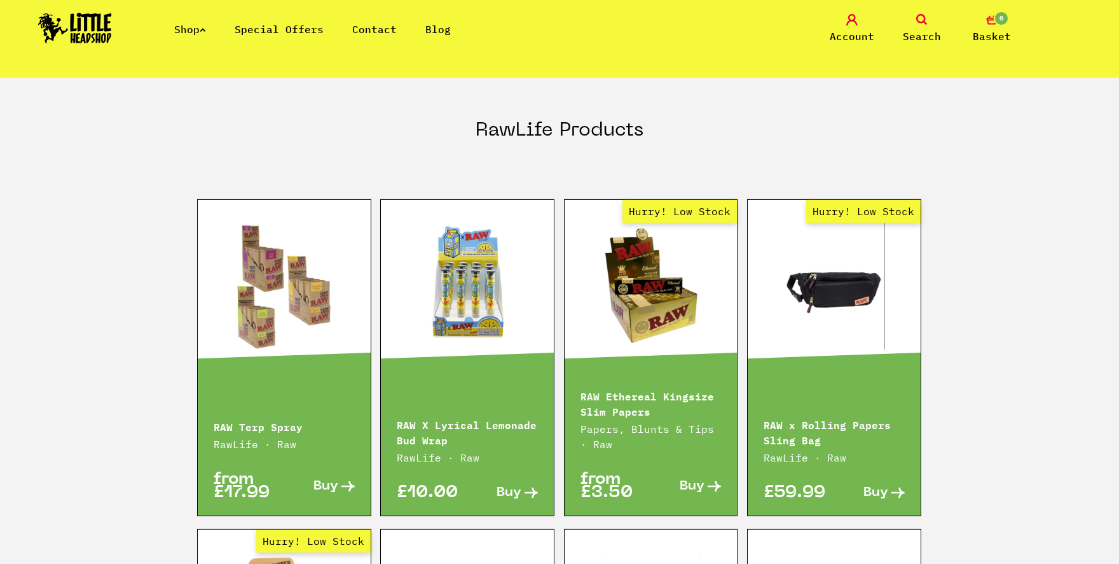
scroll to position [1679, 0]
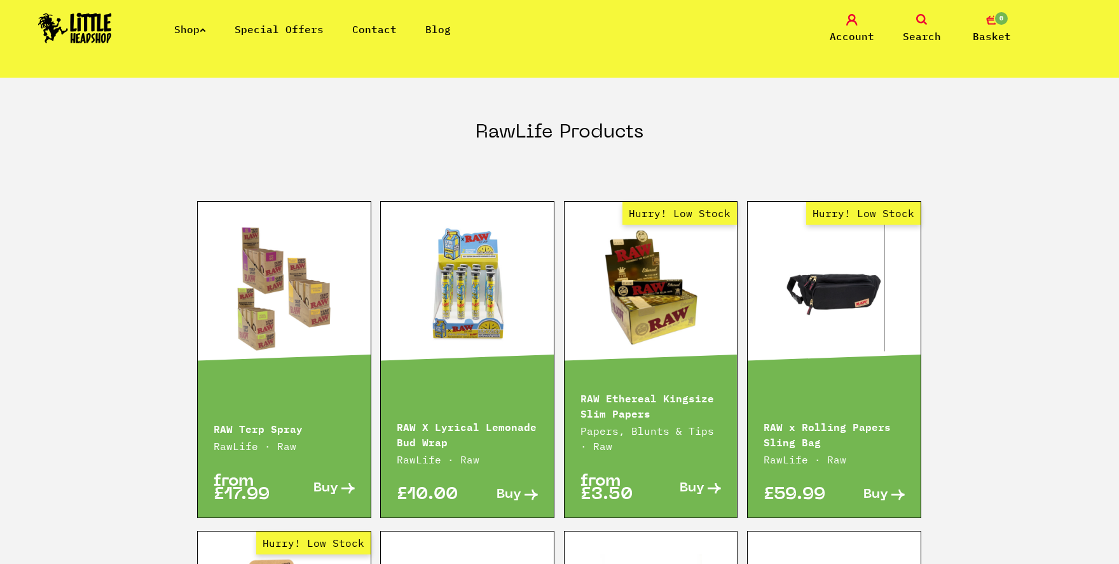
click at [619, 271] on link "Hurry! Low Stock" at bounding box center [651, 287] width 173 height 127
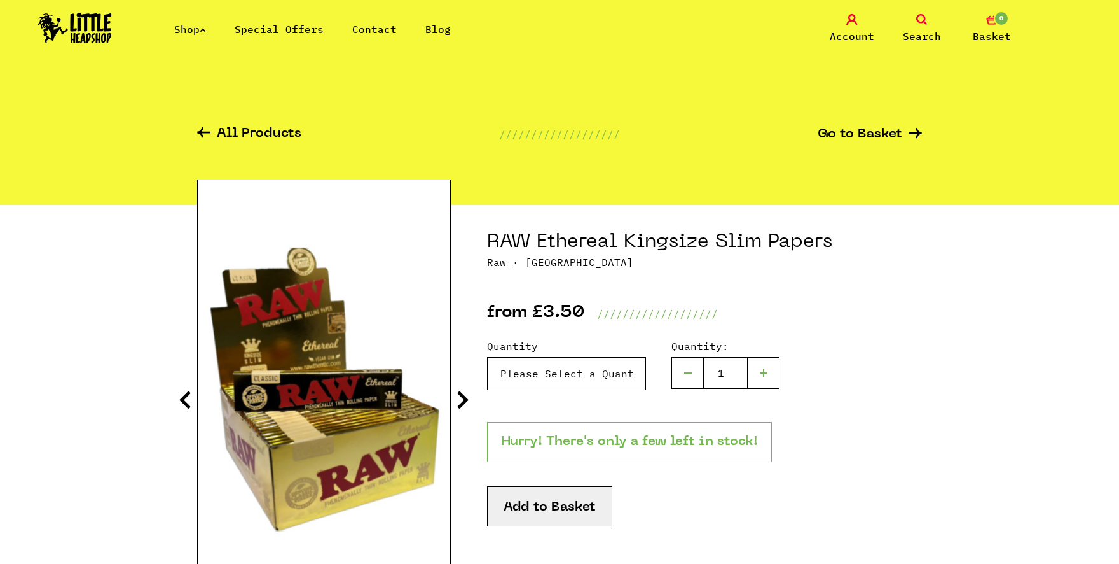
select select "1647"
click option "X 4 - £12.00" at bounding box center [0, 0] width 0 height 0
click at [516, 508] on button "Add to Basket" at bounding box center [549, 506] width 125 height 40
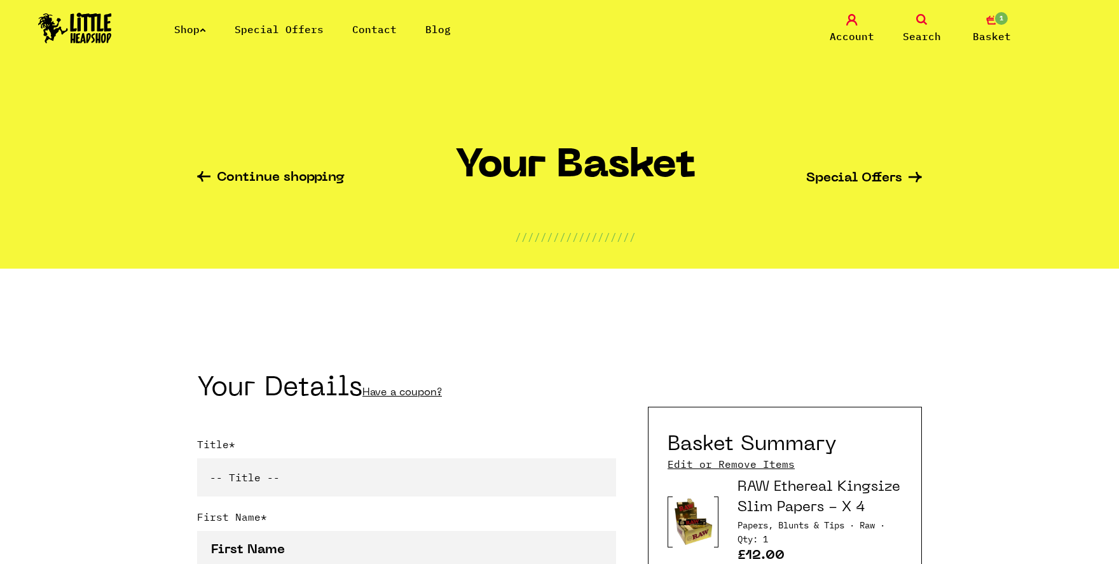
click at [284, 174] on link "Continue shopping" at bounding box center [271, 178] width 148 height 15
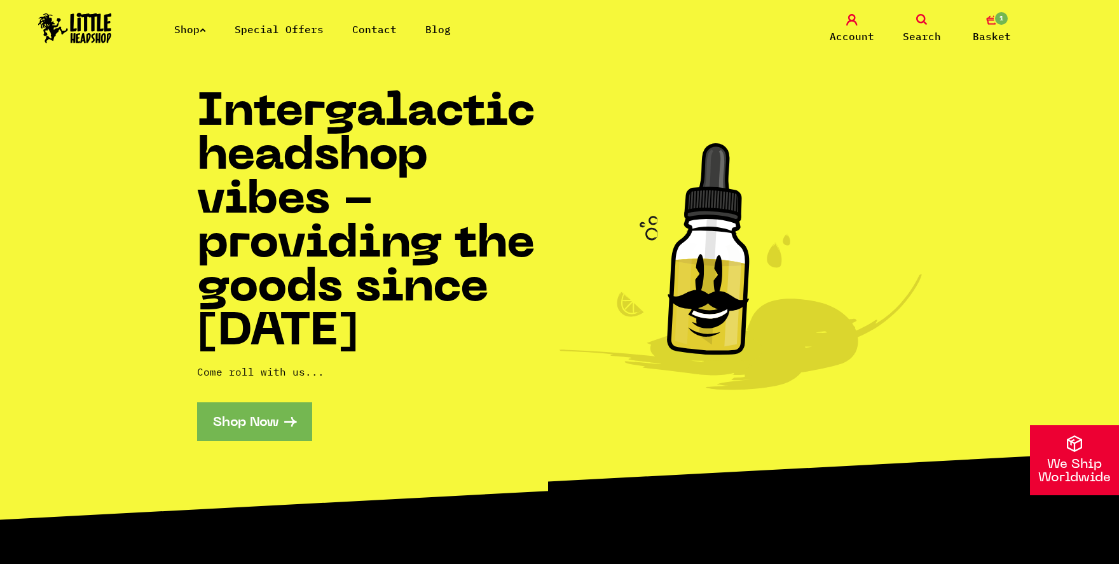
click at [206, 27] on link "Shop" at bounding box center [190, 29] width 32 height 13
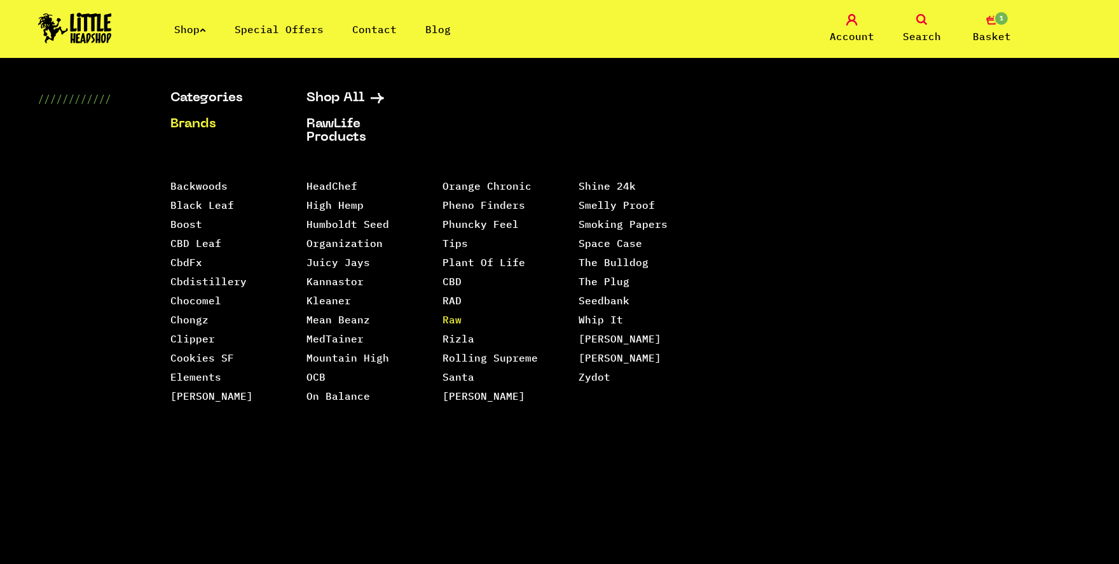
click at [452, 313] on link "Raw" at bounding box center [452, 319] width 19 height 13
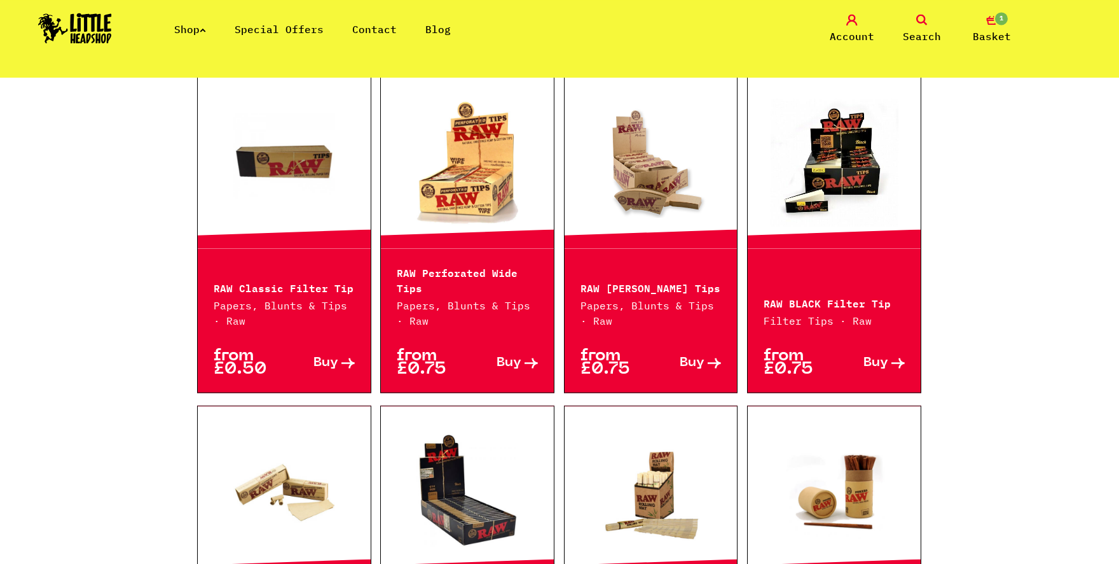
scroll to position [350, 0]
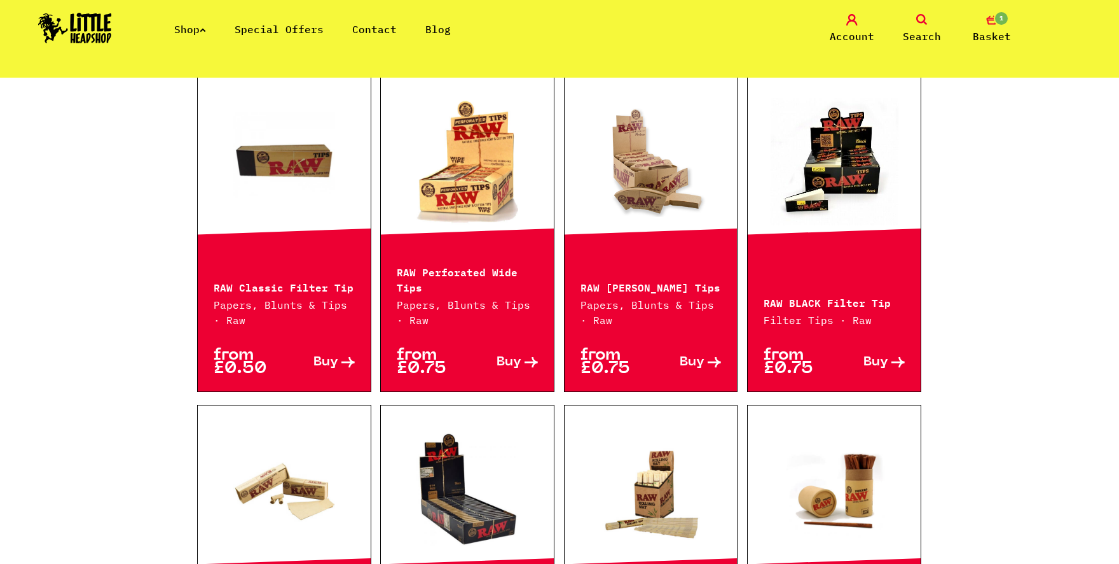
click at [329, 354] on link "Buy" at bounding box center [319, 362] width 71 height 27
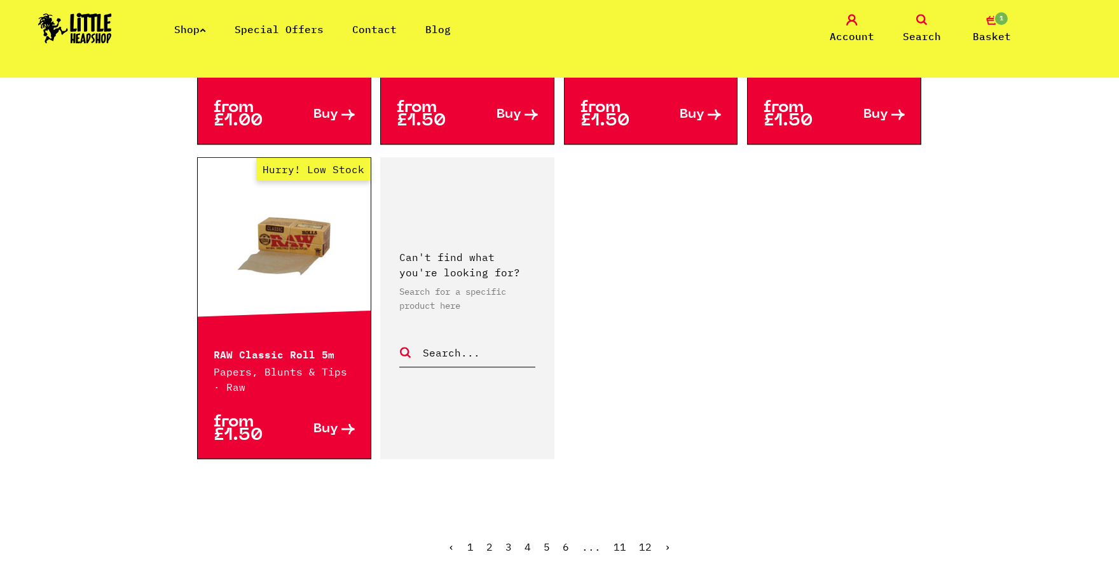
scroll to position [2029, 0]
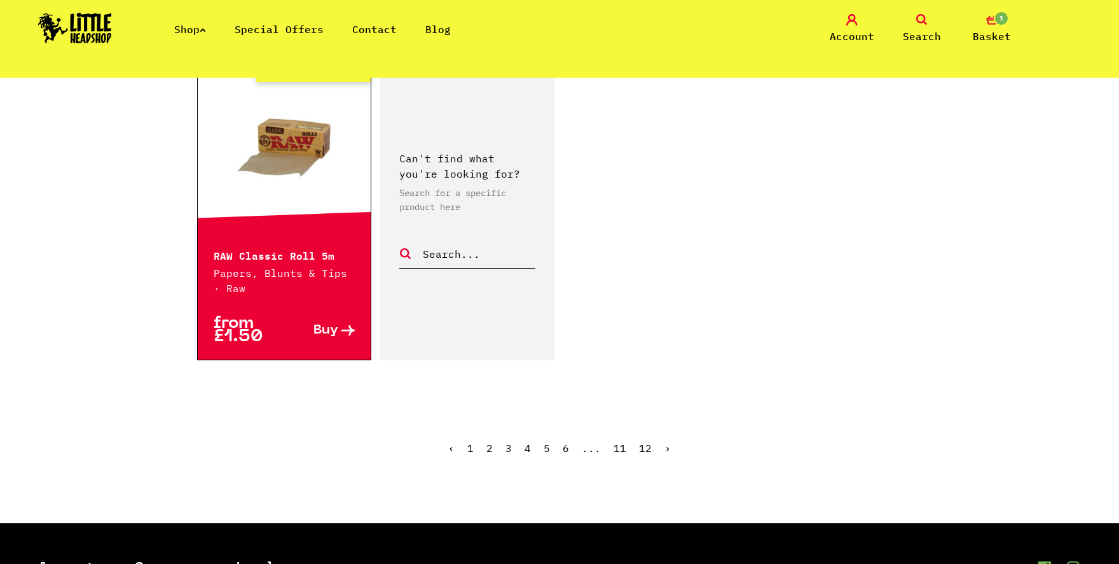
click at [667, 452] on link "›" at bounding box center [668, 447] width 6 height 13
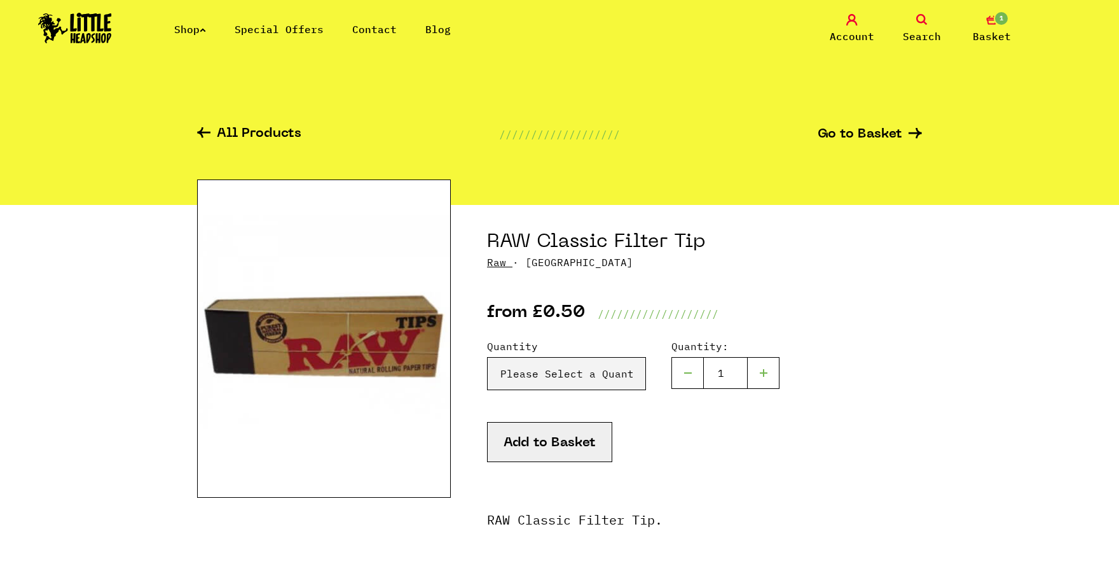
drag, startPoint x: 483, startPoint y: 354, endPoint x: 515, endPoint y: 371, distance: 37.0
click at [493, 361] on section "RAW Classic Filter Tip Raw · [GEOGRAPHIC_DATA] from £0.50 /////////////////// Q…" at bounding box center [559, 542] width 725 height 675
select select "212"
click option "X 50 (Full Box) - £8.95" at bounding box center [0, 0] width 0 height 0
click at [523, 455] on button "Add to Basket" at bounding box center [549, 442] width 125 height 40
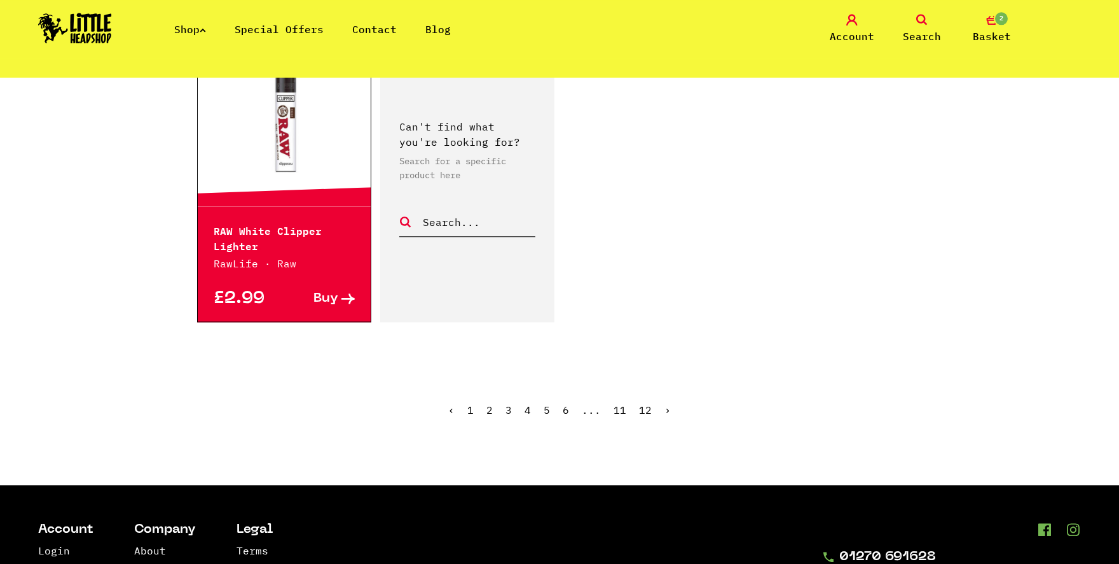
scroll to position [2029, 0]
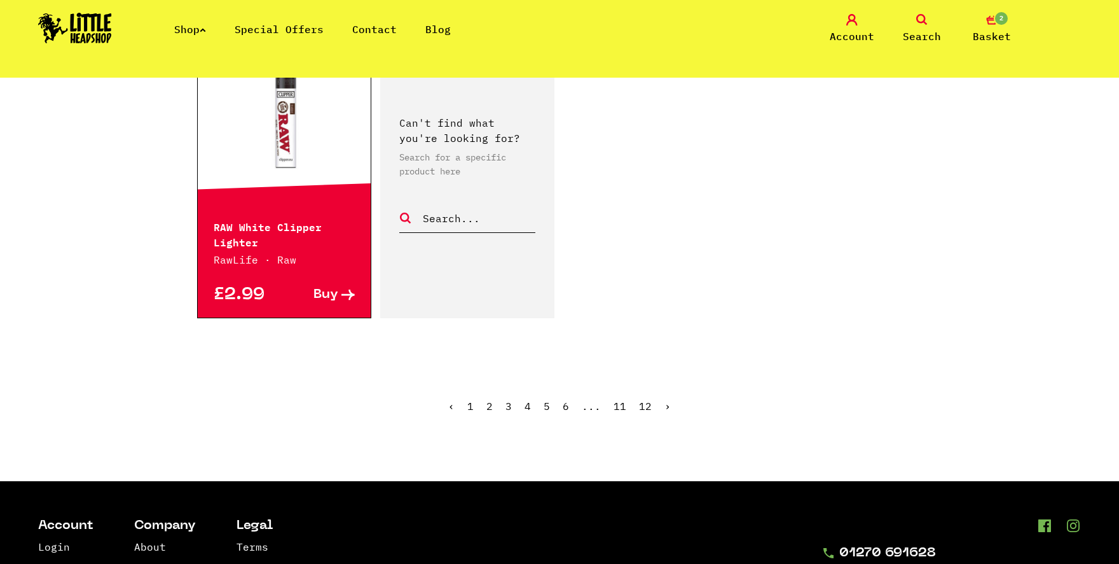
click at [668, 399] on link "›" at bounding box center [668, 405] width 6 height 13
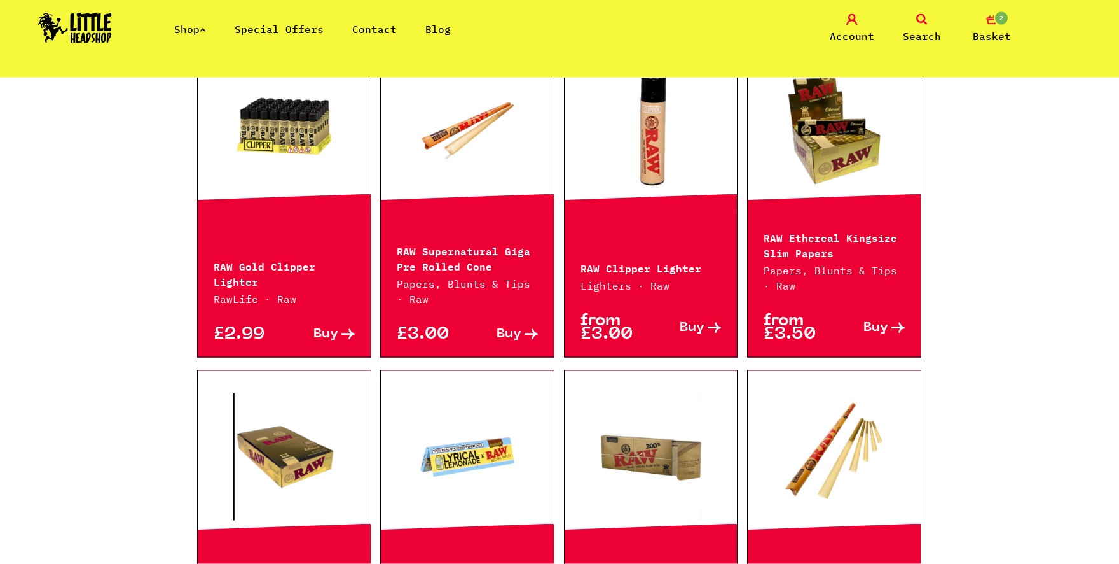
scroll to position [770, 0]
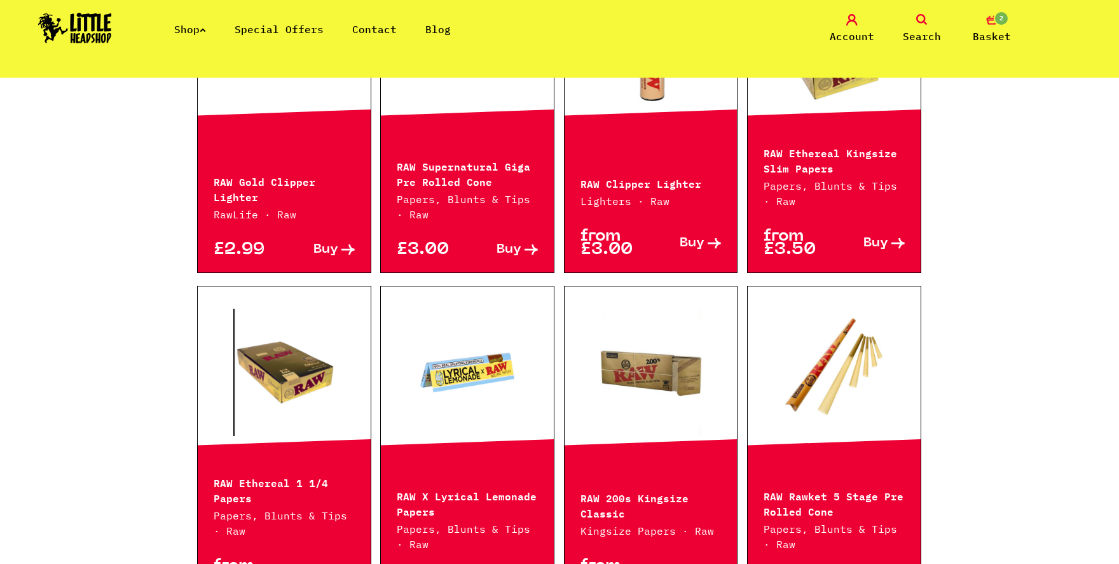
click at [305, 380] on link at bounding box center [284, 371] width 173 height 127
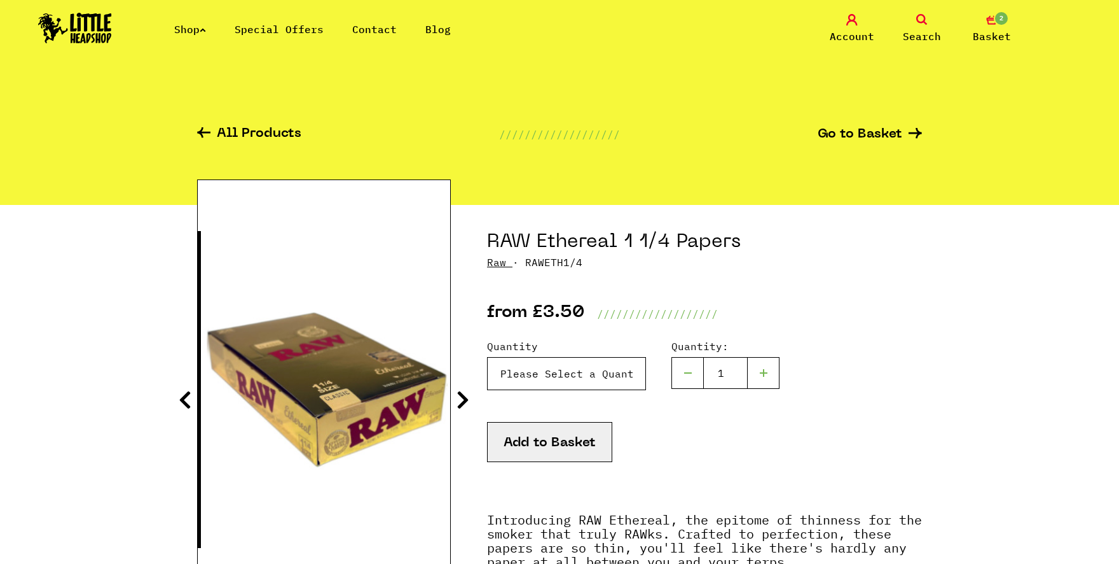
select select "1656"
click option "X 4 - £12.00" at bounding box center [0, 0] width 0 height 0
click at [552, 445] on button "Add to Basket" at bounding box center [549, 442] width 125 height 40
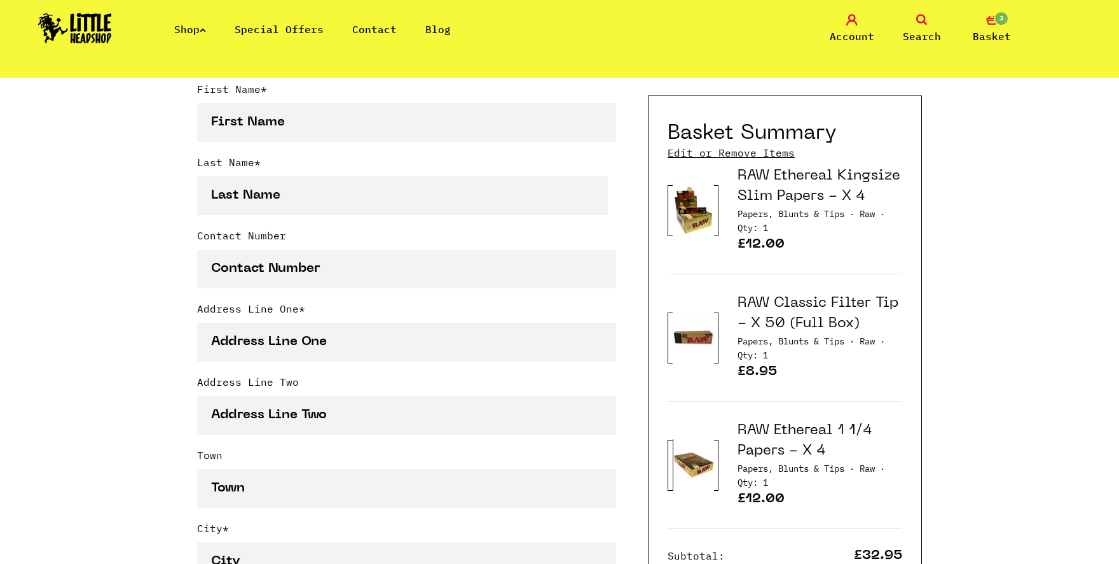
scroll to position [350, 0]
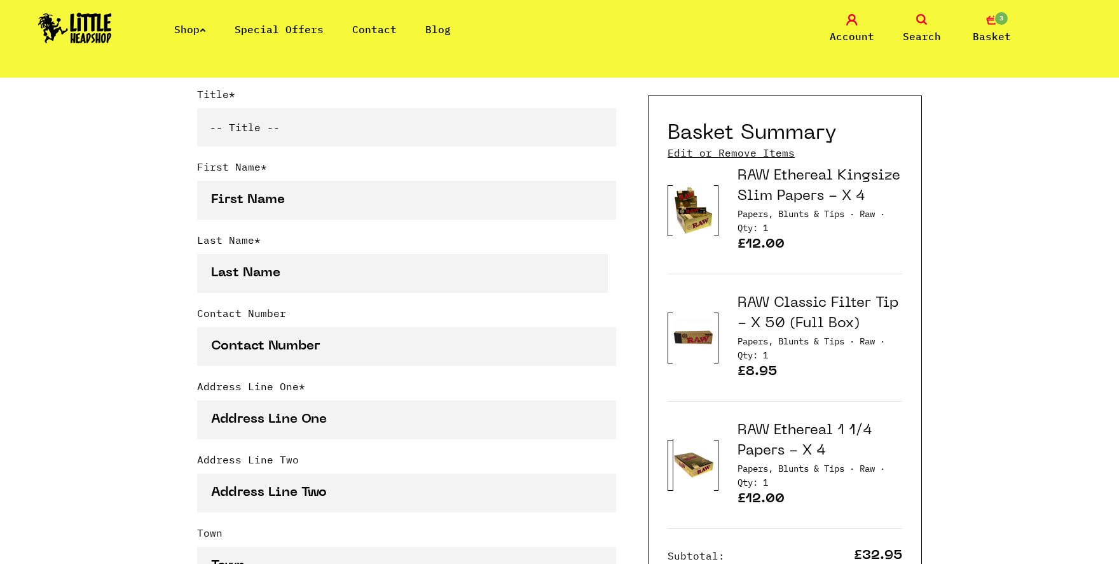
click at [839, 30] on span "Account" at bounding box center [852, 36] width 45 height 15
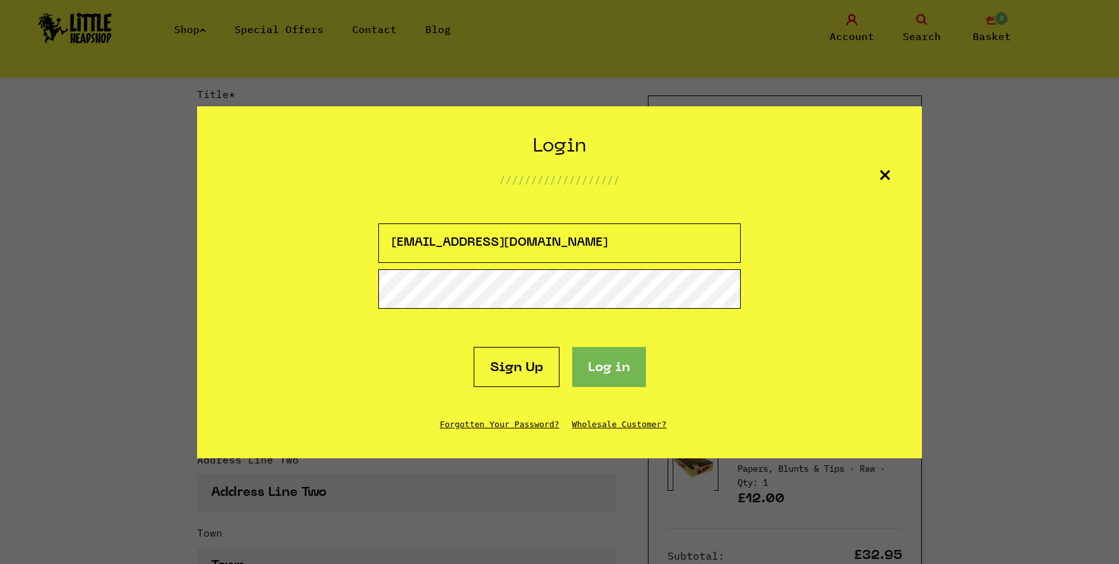
click at [589, 373] on button "Log in" at bounding box center [609, 367] width 74 height 40
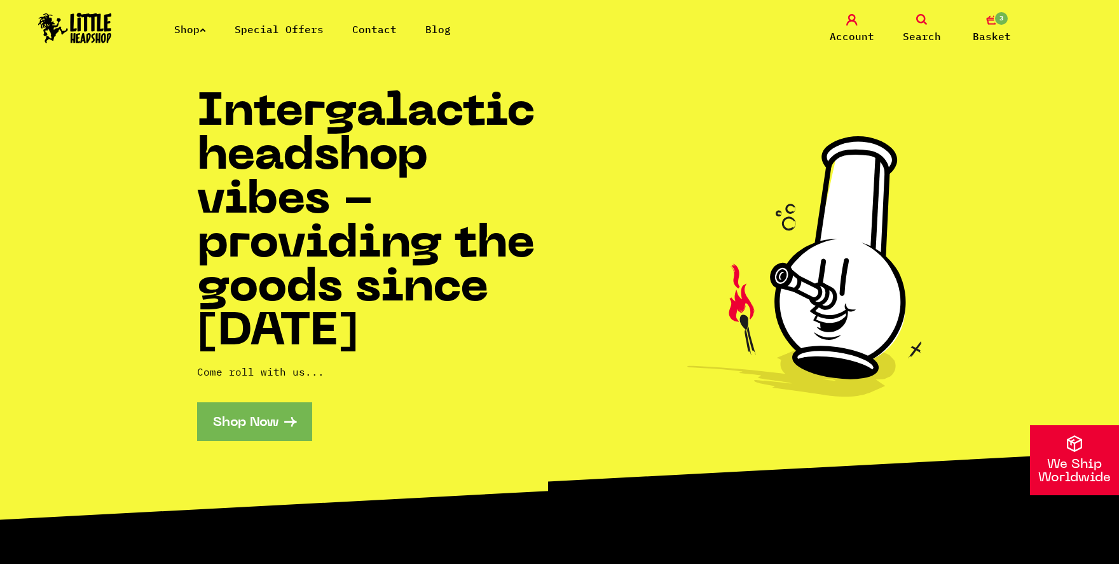
click at [1000, 20] on span "3" at bounding box center [1001, 18] width 15 height 15
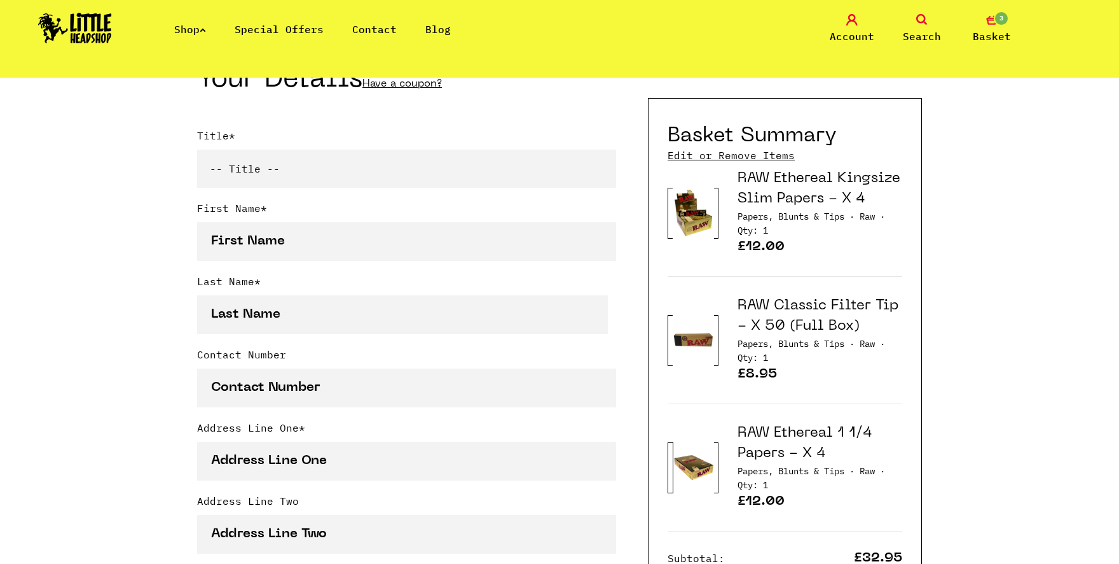
scroll to position [280, 0]
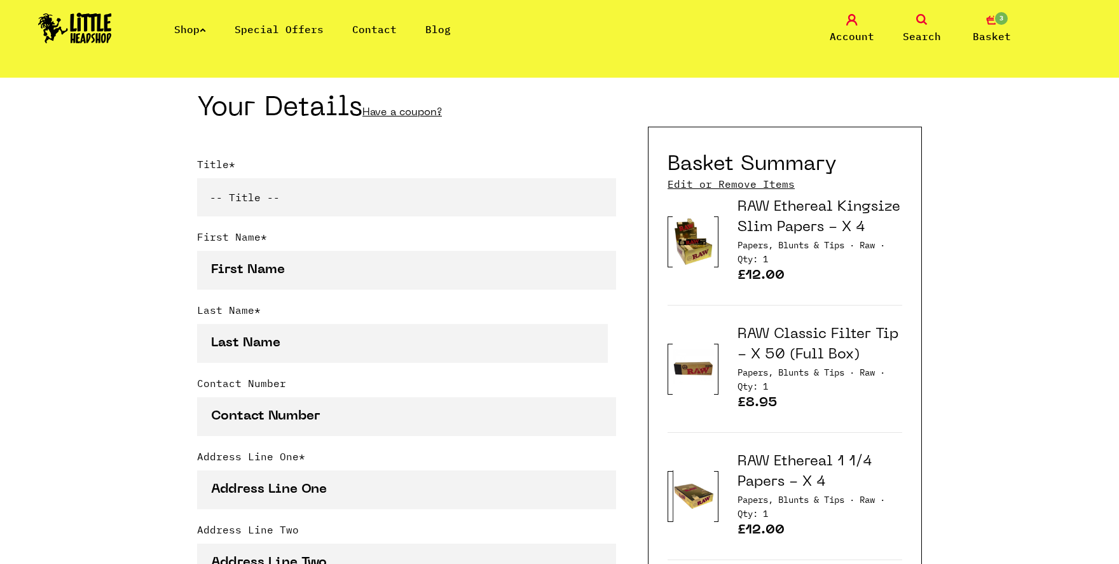
click at [197, 178] on select "-- Title -- Mr Mrs Ms Miss Dr Prof" at bounding box center [406, 197] width 419 height 38
select select "mr"
click option "Mr" at bounding box center [0, 0] width 0 height 0
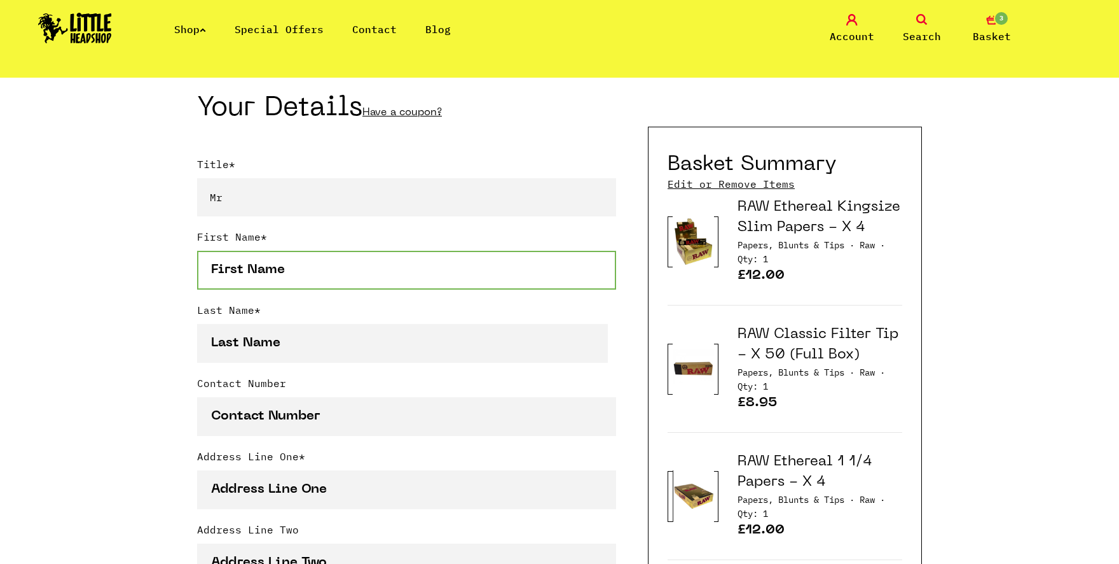
click at [303, 273] on input "First Name *" at bounding box center [406, 270] width 419 height 39
type input "Brian"
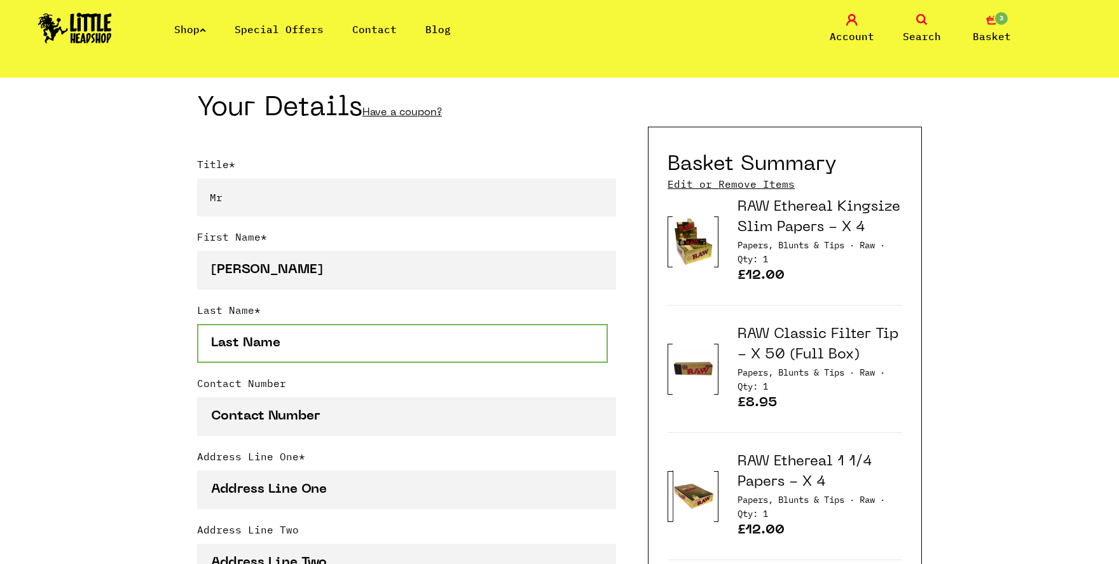
type input "Frew"
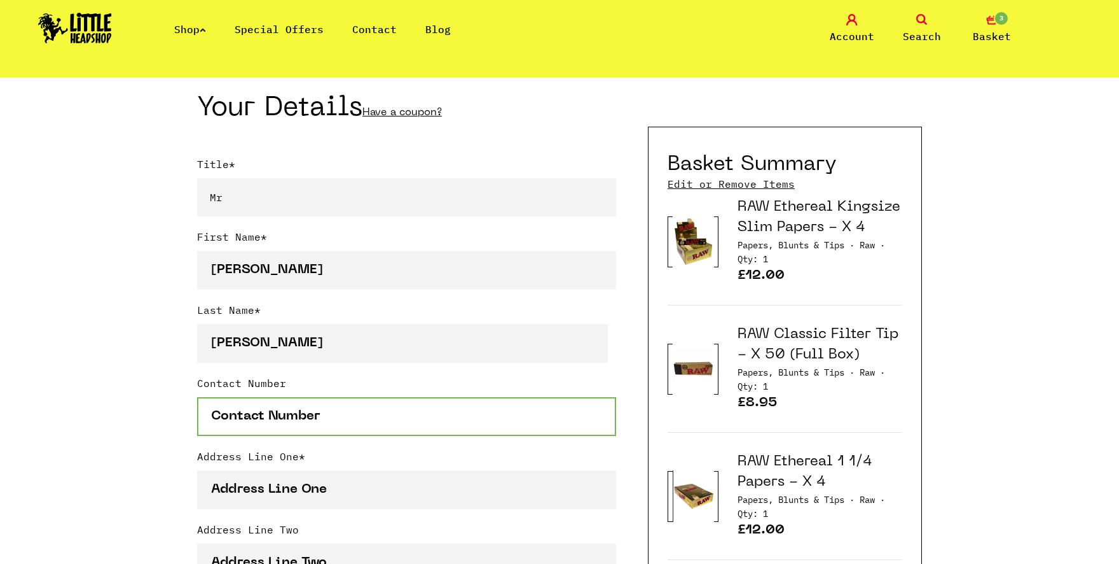
type input "07596528989"
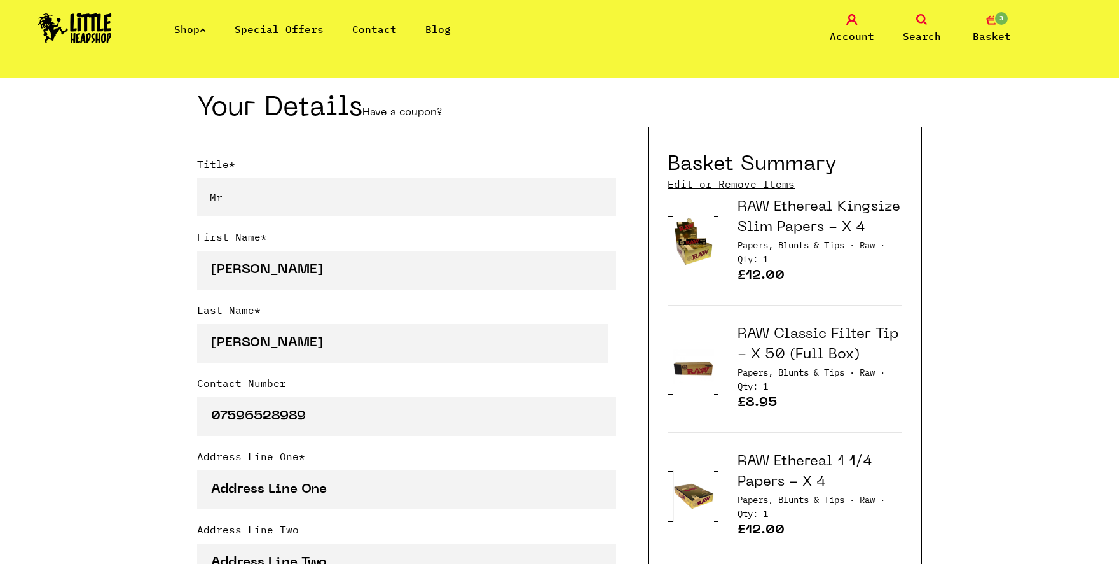
type input "15 Hawthorn Drive"
type input "Airdrie"
select select "826"
type input "ML6 8AU"
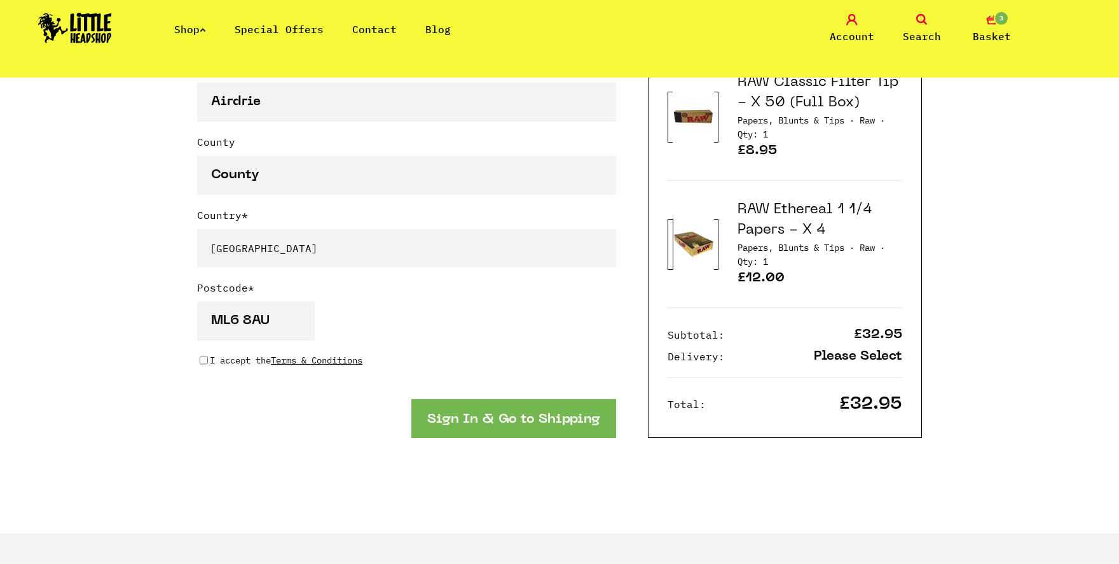
scroll to position [979, 0]
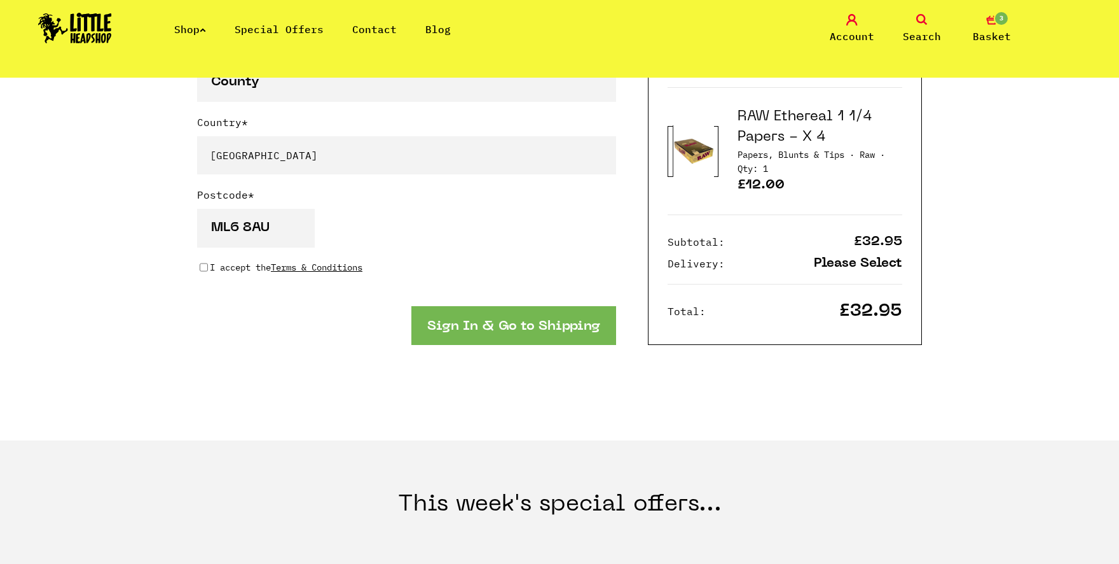
click at [214, 274] on p "I accept the Terms & Conditions" at bounding box center [286, 267] width 153 height 14
click at [208, 272] on input "I accept the Terms & Conditions" at bounding box center [204, 267] width 8 height 10
checkbox input "true"
click at [425, 345] on button "Sign In & Go to Shipping" at bounding box center [514, 325] width 205 height 39
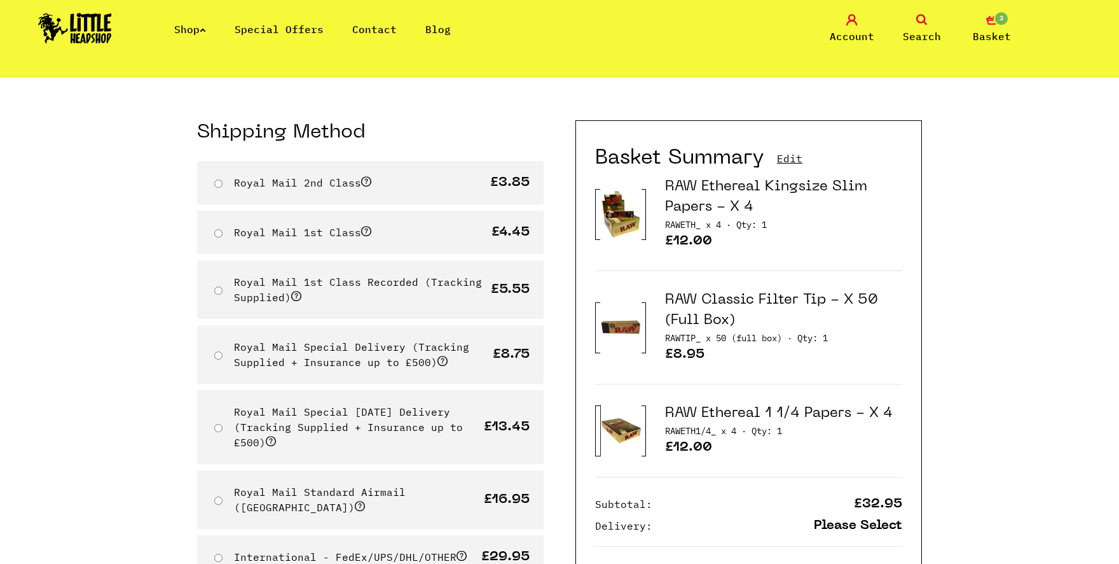
scroll to position [70, 0]
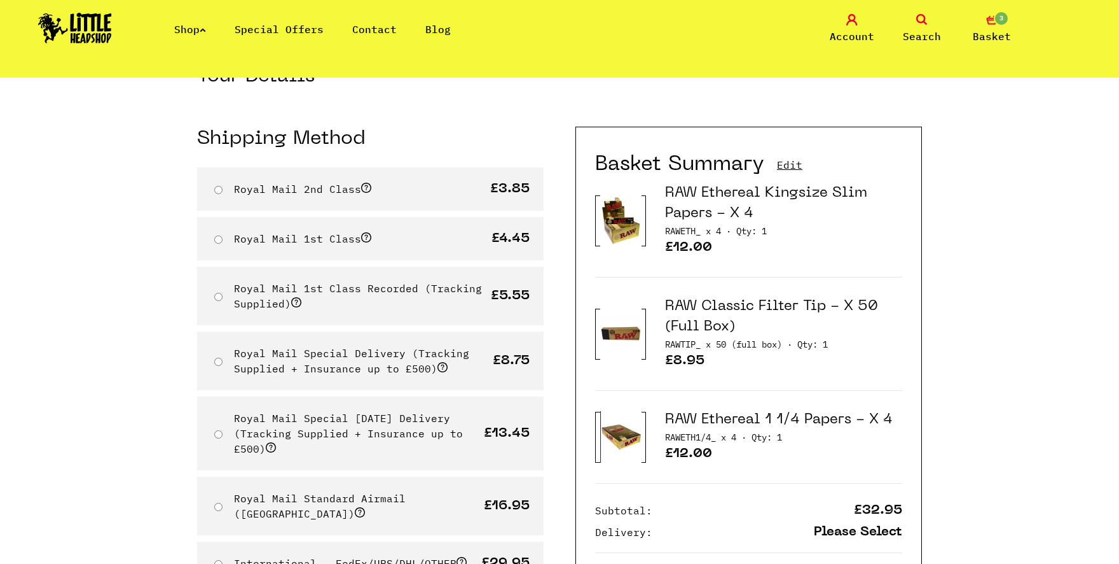
click at [218, 190] on input "Royal Mail 2nd Class" at bounding box center [218, 190] width 8 height 8
radio input "true"
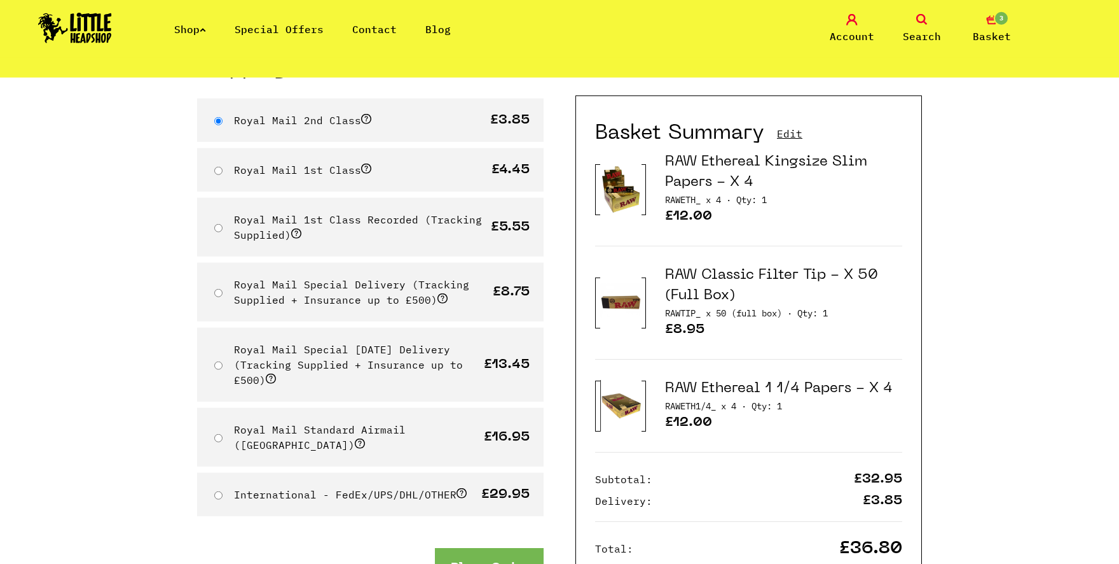
scroll to position [140, 0]
click at [795, 127] on link "Edit" at bounding box center [789, 134] width 25 height 14
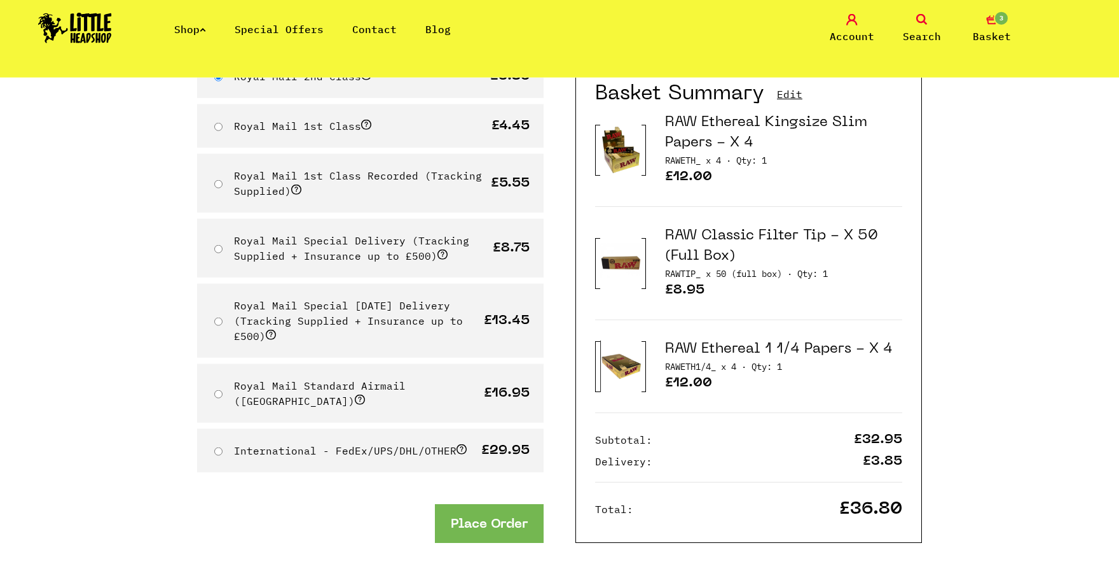
scroll to position [280, 0]
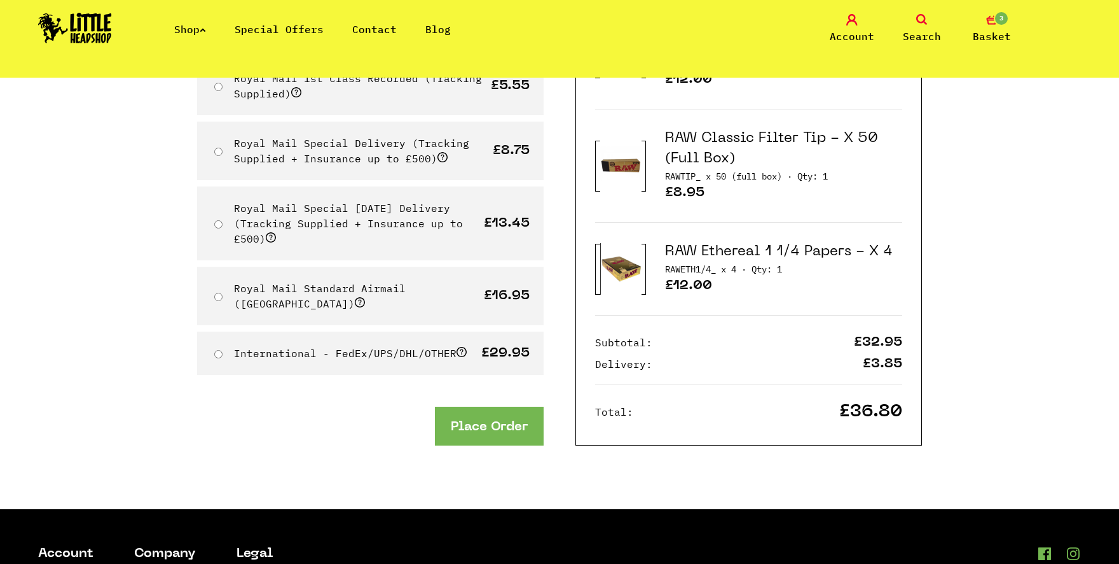
click at [485, 420] on button "Place Order" at bounding box center [489, 425] width 109 height 39
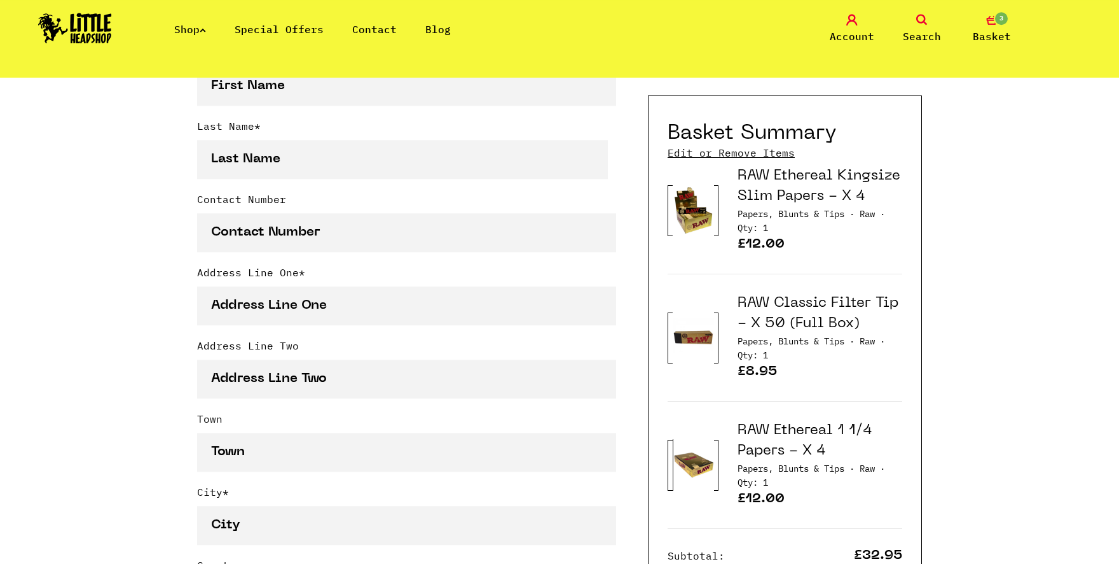
scroll to position [420, 0]
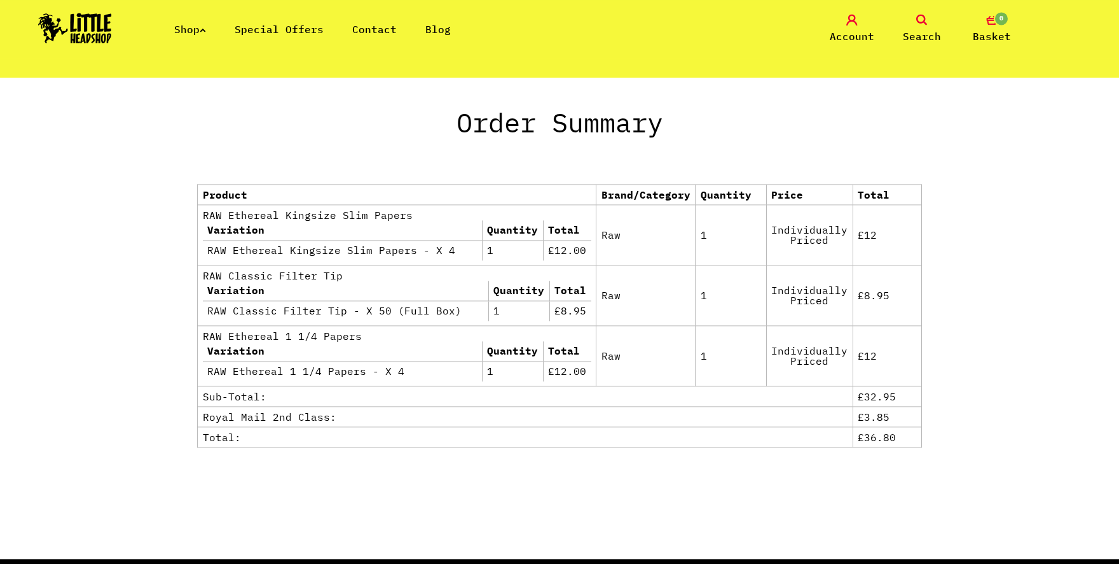
scroll to position [630, 0]
